Goal: Browse casually: Explore the website without a specific task or goal

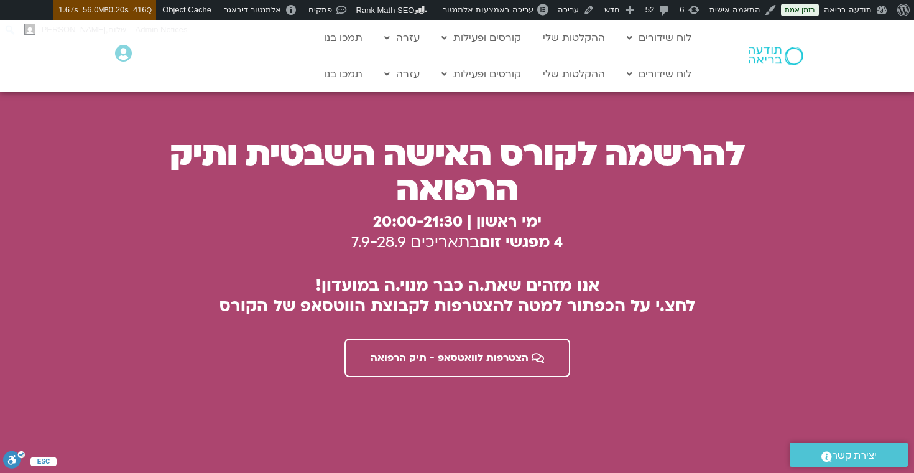
scroll to position [3224, 0]
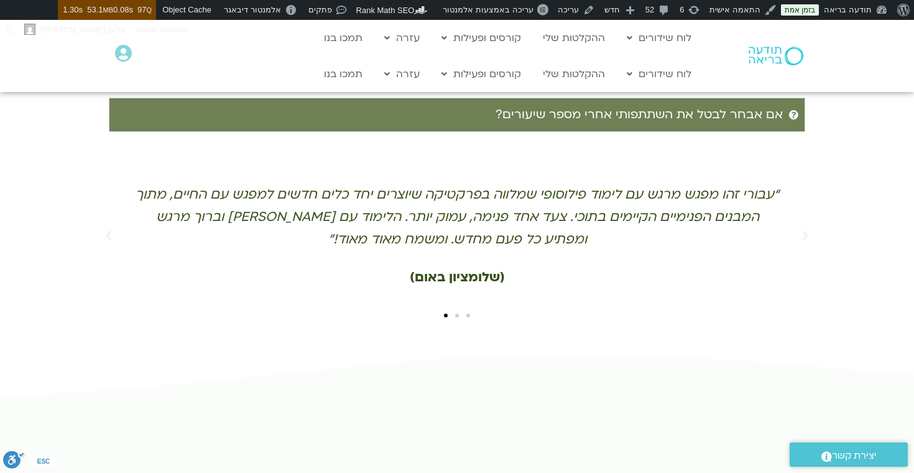
scroll to position [3455, 0]
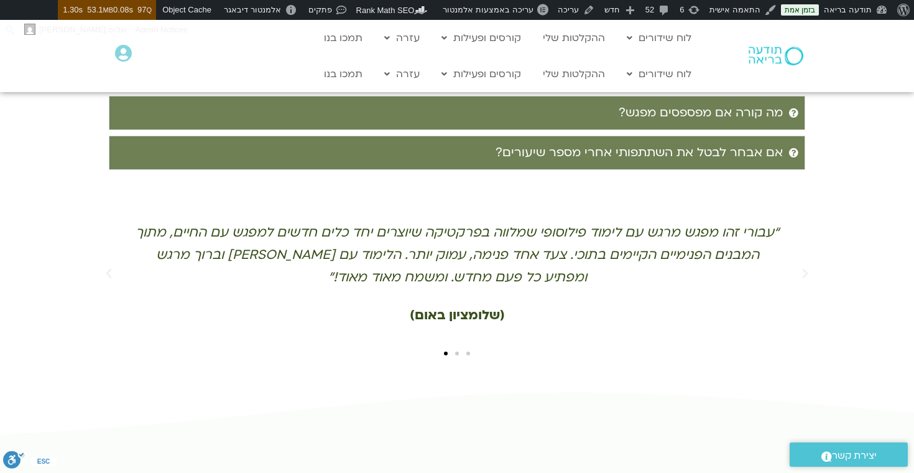
click at [457, 351] on span "Go to slide 2" at bounding box center [457, 353] width 4 height 4
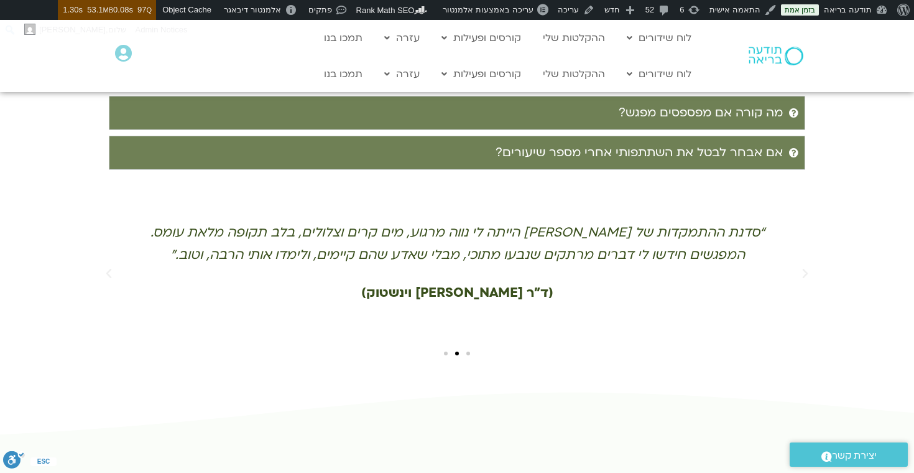
click at [467, 351] on span "Go to slide 1" at bounding box center [469, 353] width 4 height 4
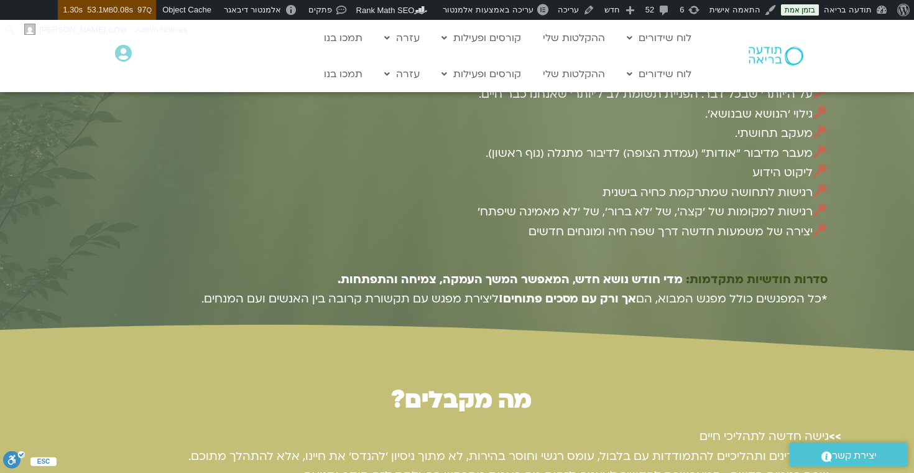
scroll to position [1936, 0]
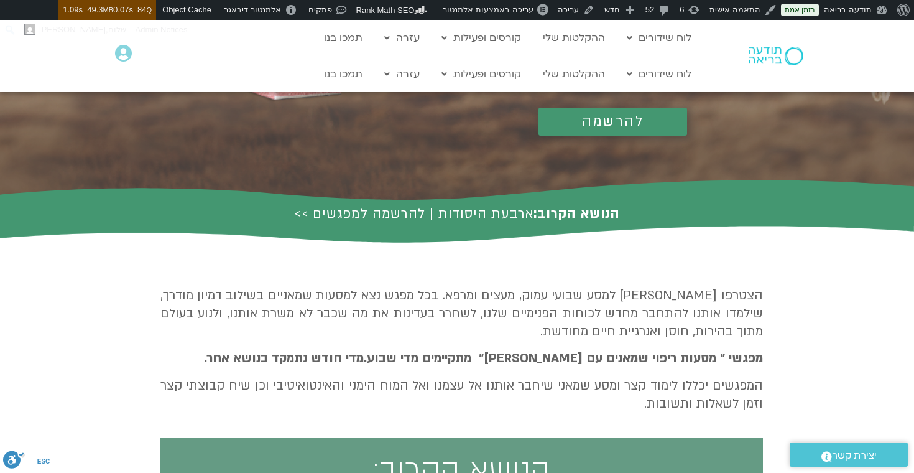
scroll to position [267, 0]
